Goal: Navigation & Orientation: Find specific page/section

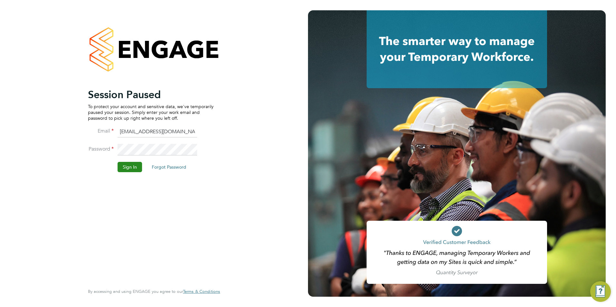
click at [134, 164] on button "Sign In" at bounding box center [130, 167] width 24 height 10
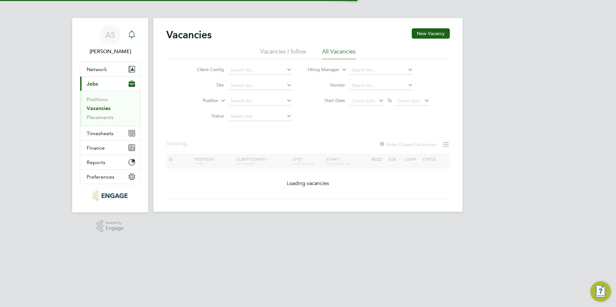
click at [130, 33] on icon "Main navigation" at bounding box center [132, 34] width 6 height 6
